Goal: Information Seeking & Learning: Find specific fact

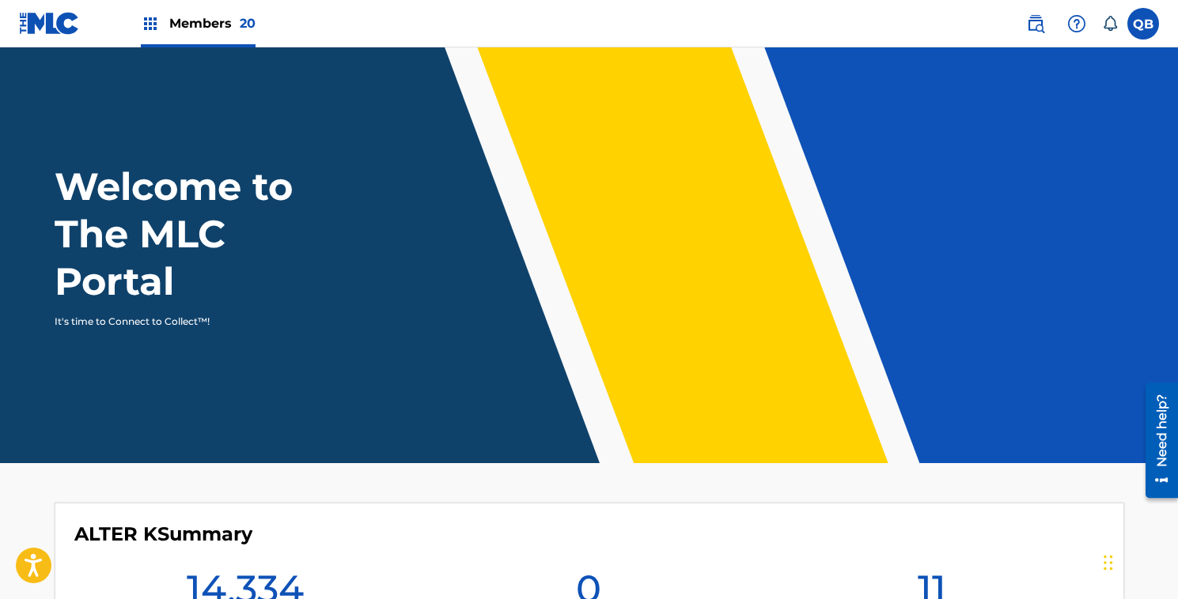
click at [1030, 20] on img at bounding box center [1035, 23] width 19 height 19
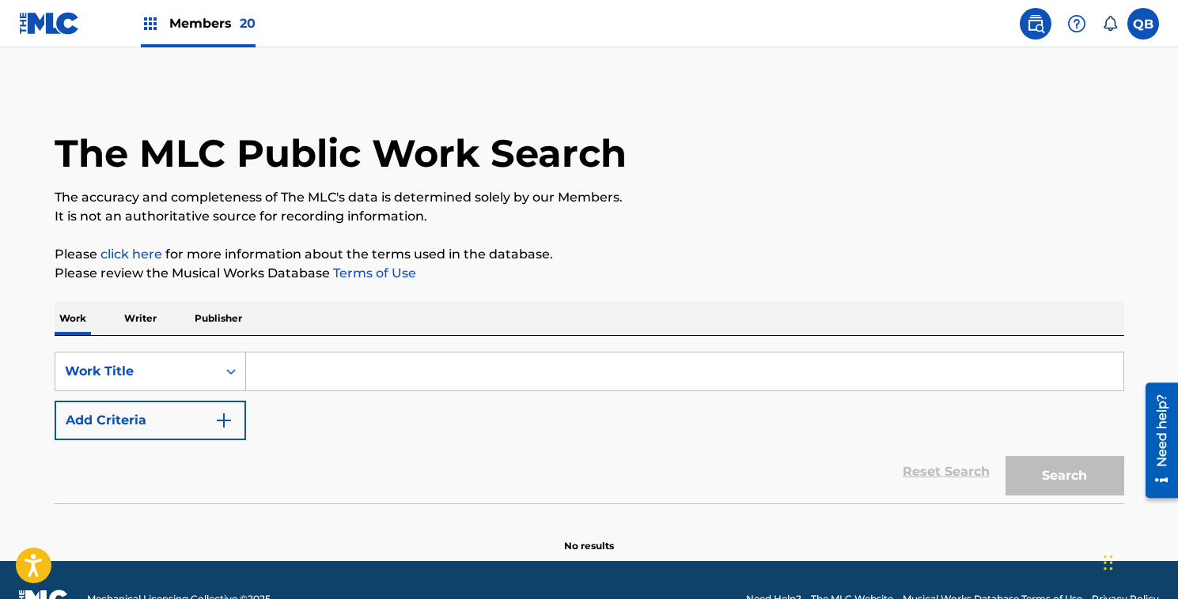
click at [300, 362] on input "Search Form" at bounding box center [684, 372] width 877 height 38
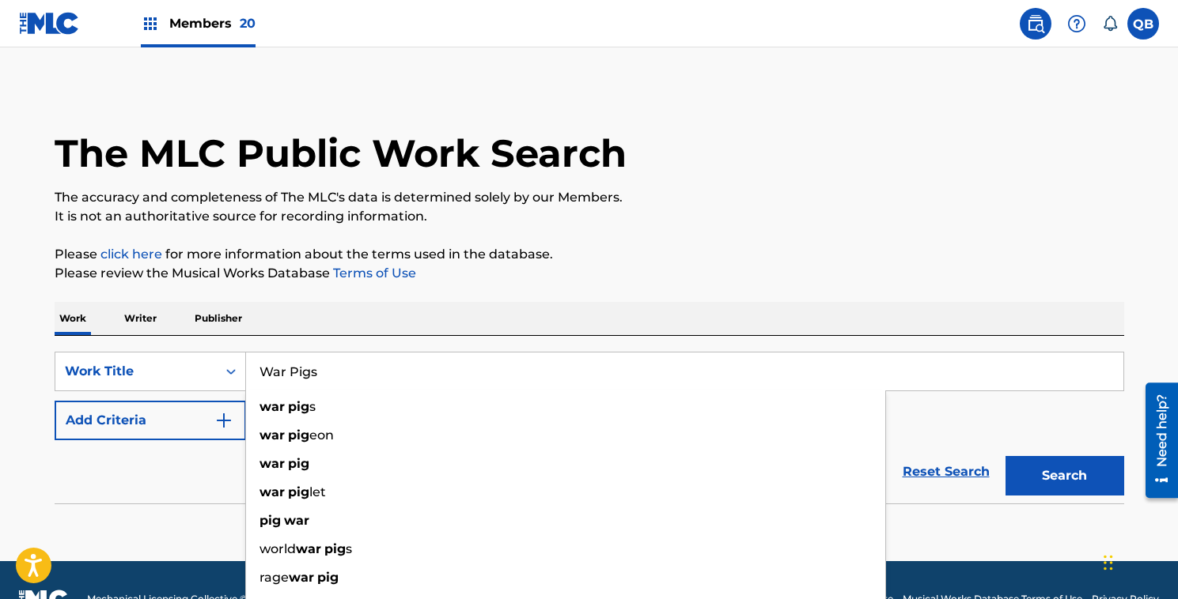
click at [1005, 456] on button "Search" at bounding box center [1064, 476] width 119 height 40
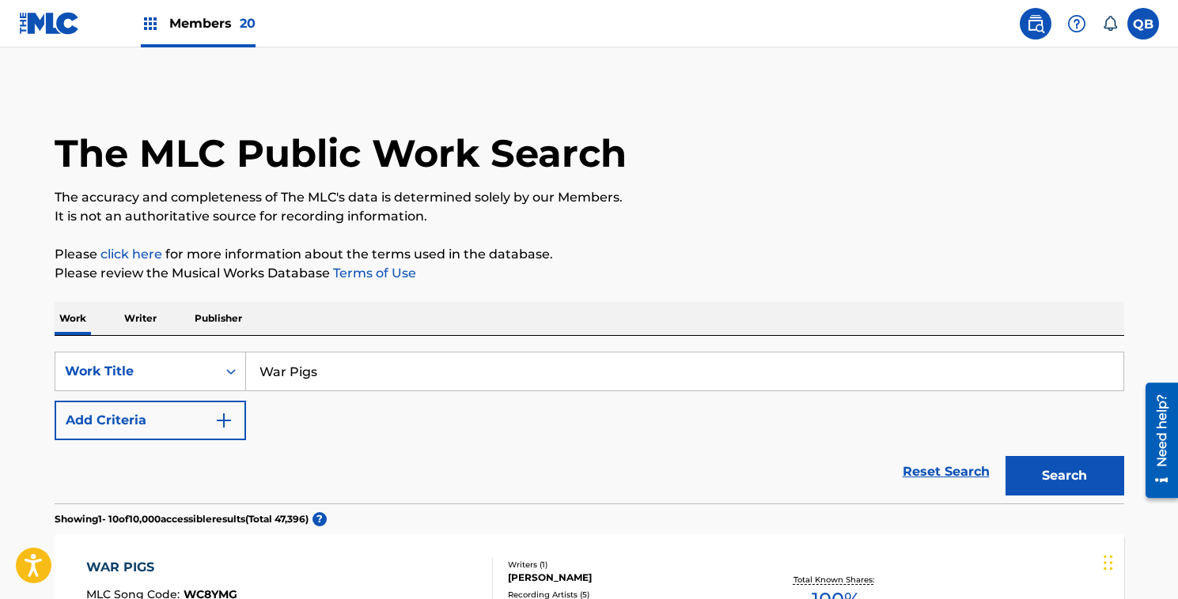
click at [309, 371] on input "War Pigs" at bounding box center [684, 372] width 877 height 38
type input "[PERSON_NAME] bloody [PERSON_NAME]"
click at [1005, 456] on button "Search" at bounding box center [1064, 476] width 119 height 40
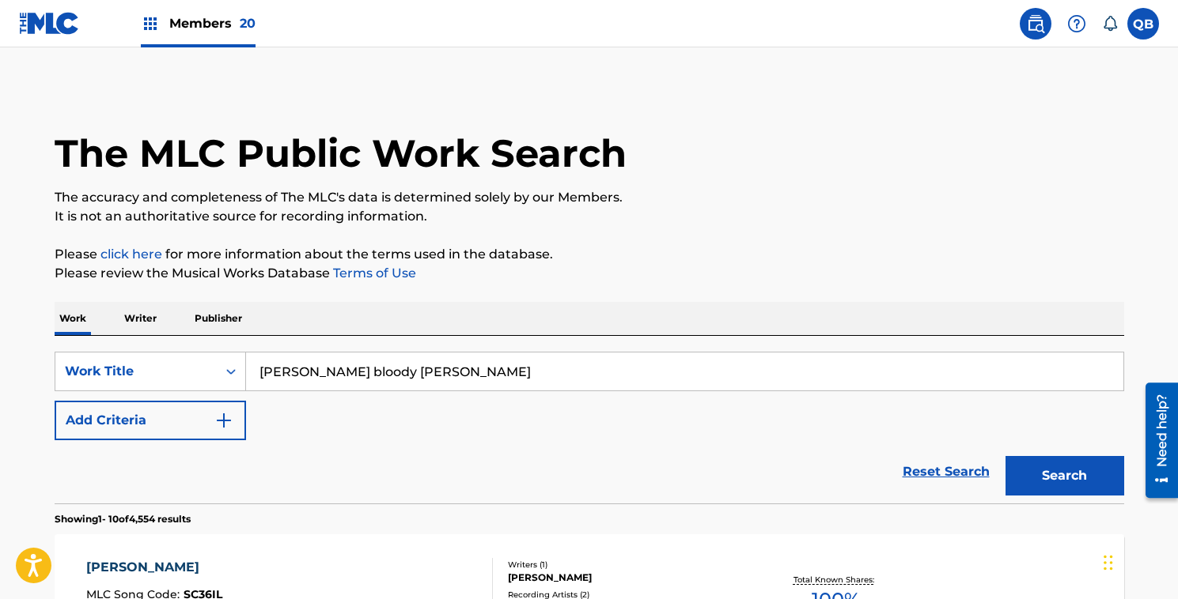
click at [459, 367] on input "[PERSON_NAME] bloody [PERSON_NAME]" at bounding box center [684, 372] width 877 height 38
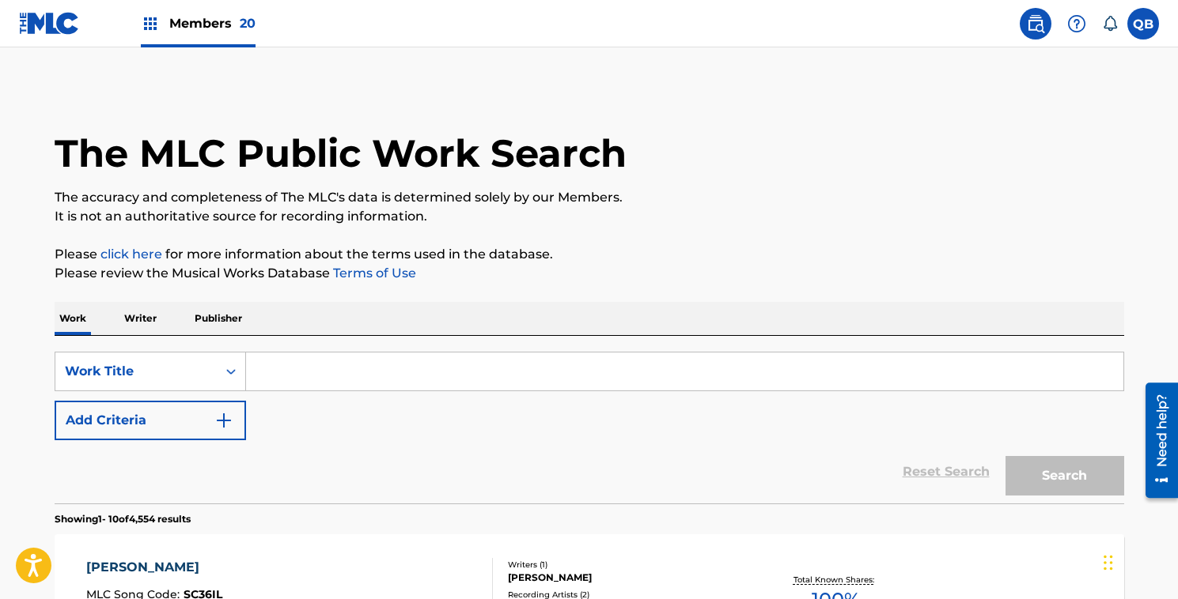
paste input "BANG A GONG (GET IT ON)"
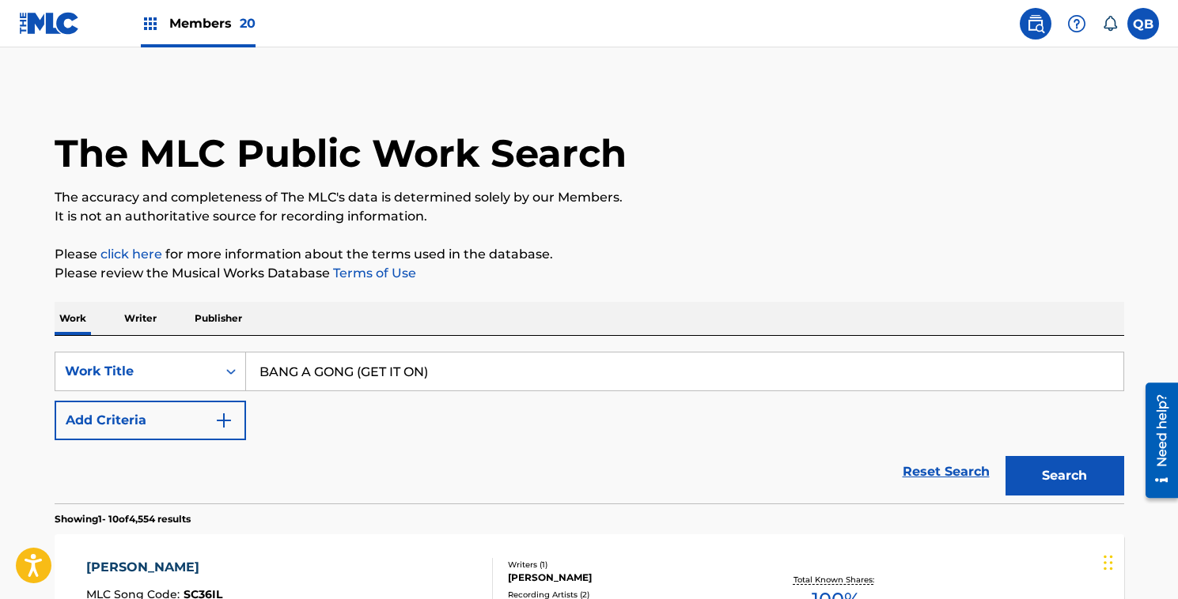
type input "BANG A GONG (GET IT ON)"
click at [1005, 456] on button "Search" at bounding box center [1064, 476] width 119 height 40
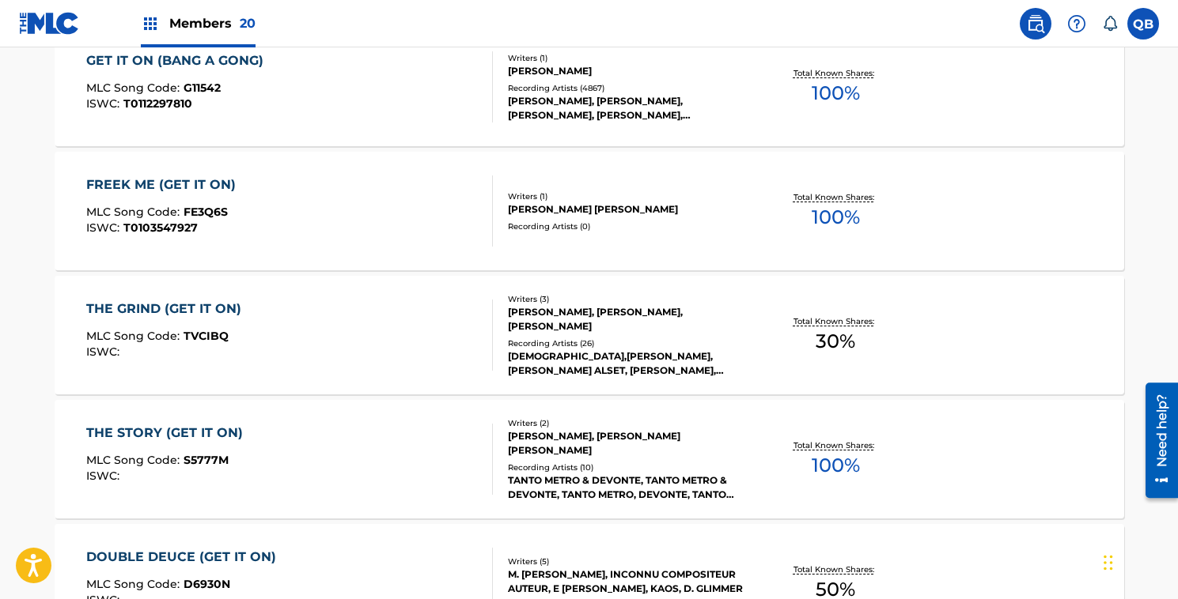
scroll to position [324, 0]
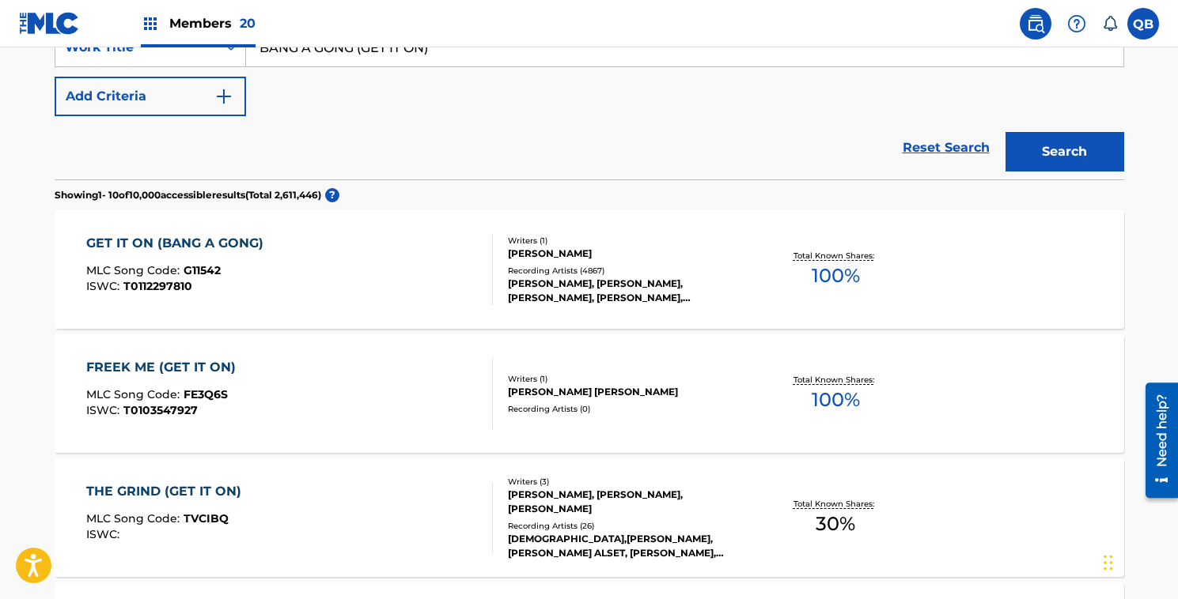
click at [565, 247] on div "Writers ( 1 )" at bounding box center [627, 241] width 239 height 12
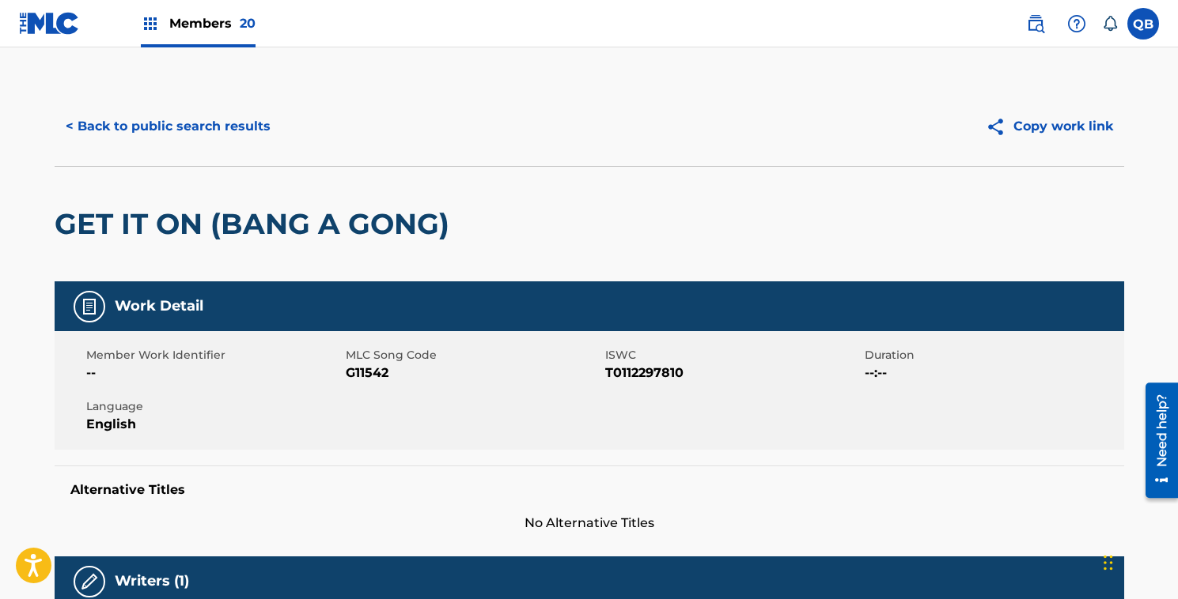
click at [229, 136] on button "< Back to public search results" at bounding box center [168, 127] width 227 height 40
